Goal: Task Accomplishment & Management: Manage account settings

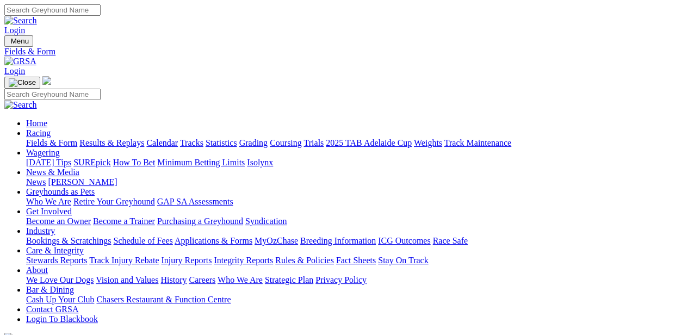
type input "[PERSON_NAME][EMAIL_ADDRESS][DOMAIN_NAME]"
click at [25, 26] on link "Login" at bounding box center [14, 30] width 21 height 9
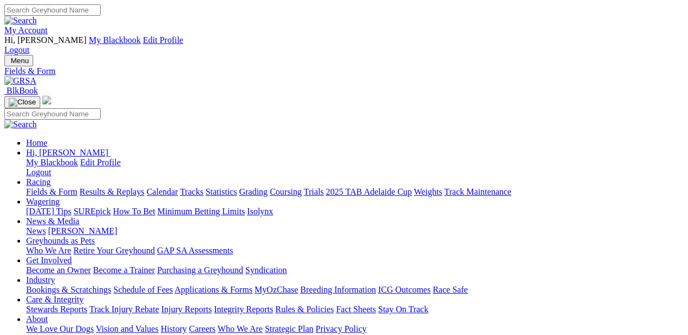
click at [48, 26] on link "My Account" at bounding box center [26, 30] width 44 height 9
